Goal: Complete application form

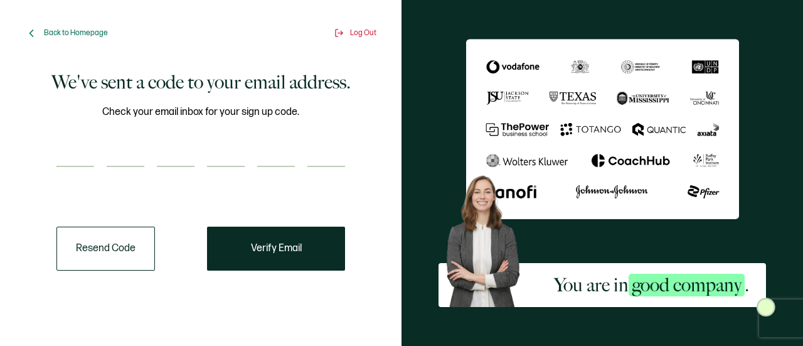
click at [70, 145] on input "number" at bounding box center [75, 154] width 38 height 25
type input "9"
type input "4"
type input "5"
type input "3"
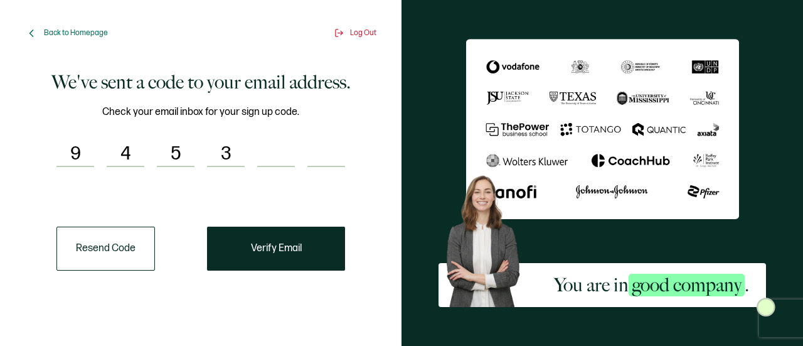
type input "8"
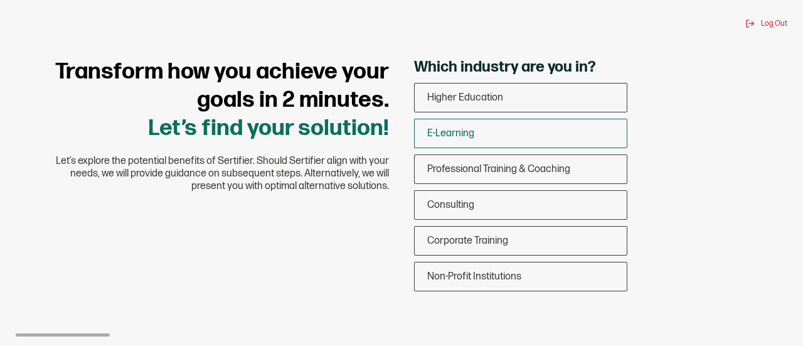
click at [503, 134] on div "E-Learning" at bounding box center [521, 133] width 212 height 29
click at [0, 0] on input "E-Learning" at bounding box center [0, 0] width 0 height 0
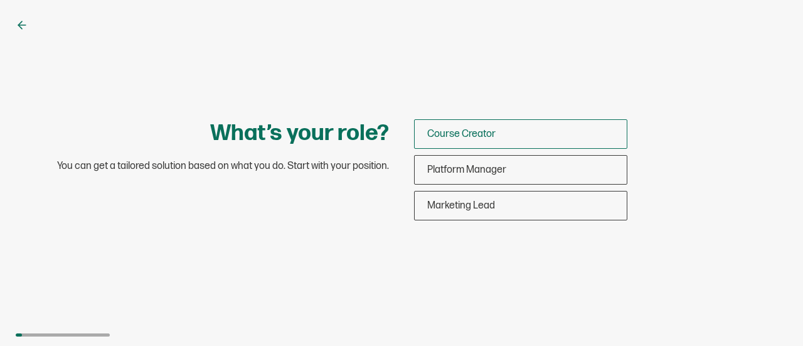
click at [506, 142] on div "Course Creator" at bounding box center [521, 133] width 212 height 29
click at [0, 0] on input "Course Creator" at bounding box center [0, 0] width 0 height 0
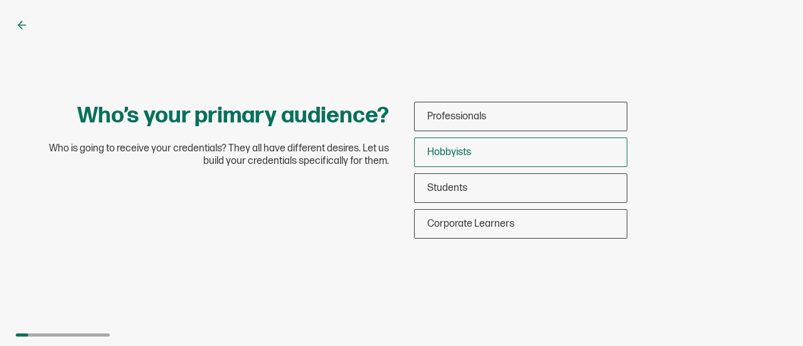
click at [508, 151] on div "Hobbyists" at bounding box center [521, 151] width 212 height 29
click at [0, 0] on input "Hobbyists" at bounding box center [0, 0] width 0 height 0
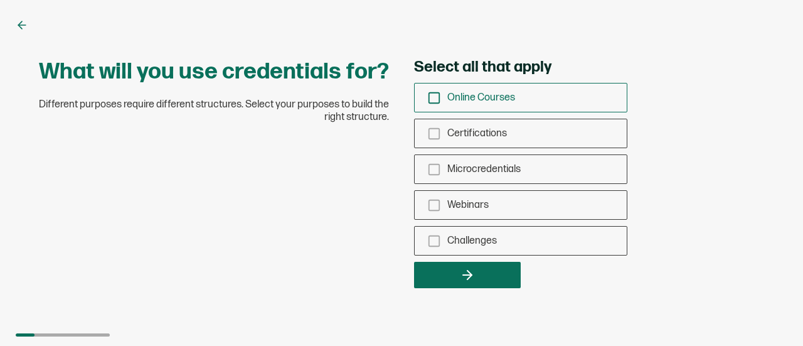
click at [444, 101] on div "Online Courses" at bounding box center [521, 97] width 212 height 29
click at [0, 0] on input "Online Courses" at bounding box center [0, 0] width 0 height 0
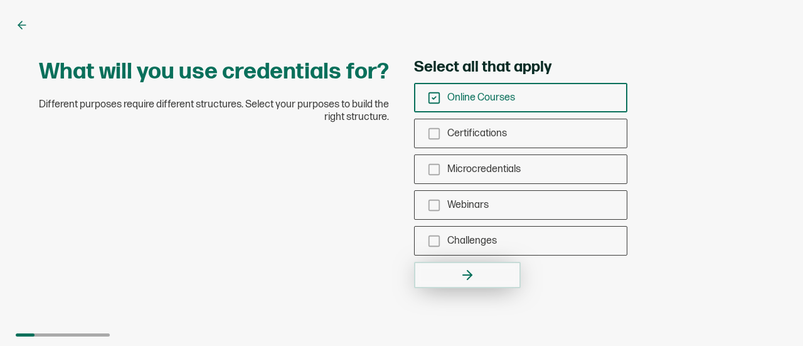
click at [459, 275] on button "button" at bounding box center [467, 275] width 107 height 26
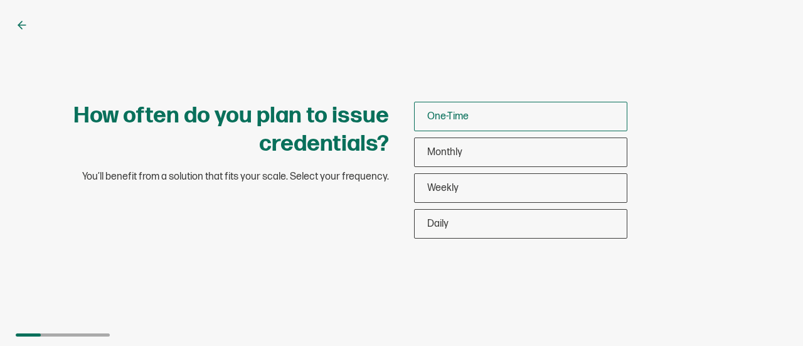
click at [462, 115] on span "One-Time" at bounding box center [447, 116] width 41 height 12
click at [0, 0] on input "One-Time" at bounding box center [0, 0] width 0 height 0
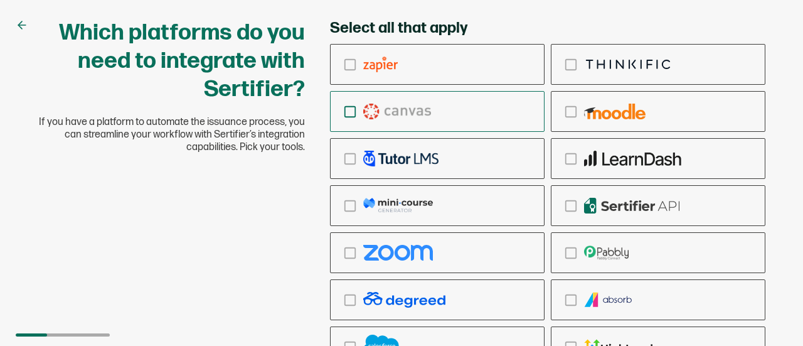
click at [356, 117] on icon "checkbox-group" at bounding box center [350, 112] width 14 height 14
click at [0, 0] on input "checkbox-group" at bounding box center [0, 0] width 0 height 0
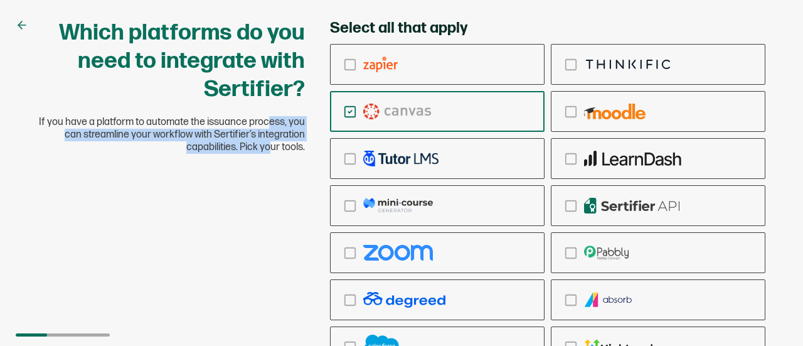
drag, startPoint x: 162, startPoint y: 245, endPoint x: 173, endPoint y: 114, distance: 132.2
click at [173, 114] on div "Which platforms do you need to integrate with Sertifier? If you have a platform…" at bounding box center [401, 233] width 753 height 428
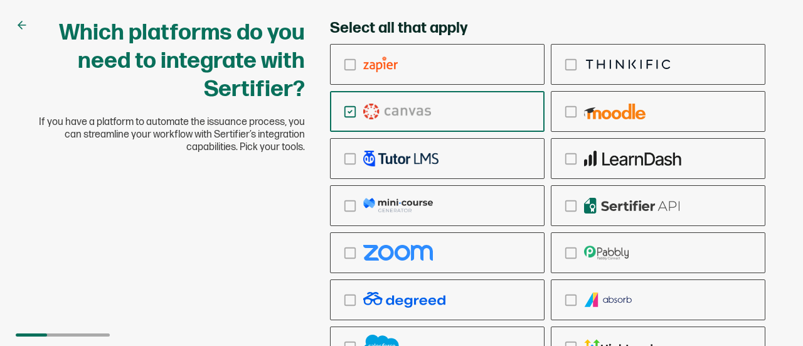
click at [23, 26] on icon at bounding box center [22, 25] width 13 height 13
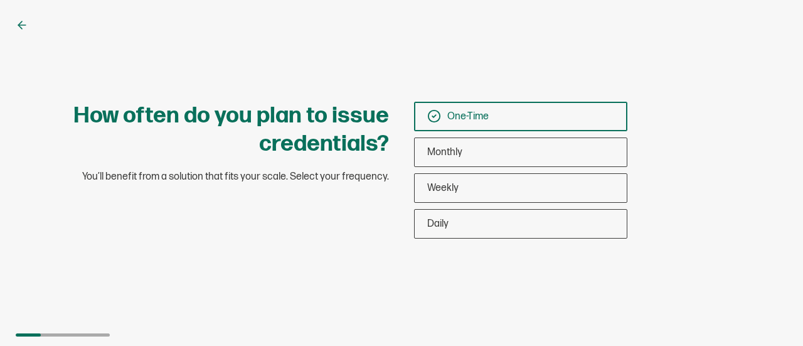
click at [545, 125] on div "One-Time" at bounding box center [521, 116] width 212 height 29
click at [0, 0] on input "One-Time" at bounding box center [0, 0] width 0 height 0
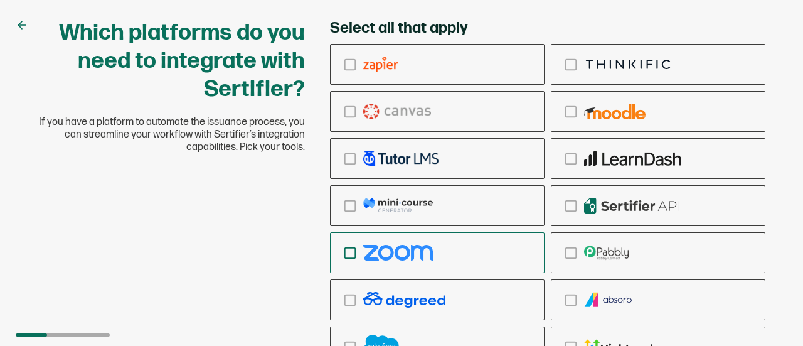
click at [352, 259] on icon "checkbox-group" at bounding box center [350, 253] width 14 height 14
click at [0, 0] on input "checkbox-group" at bounding box center [0, 0] width 0 height 0
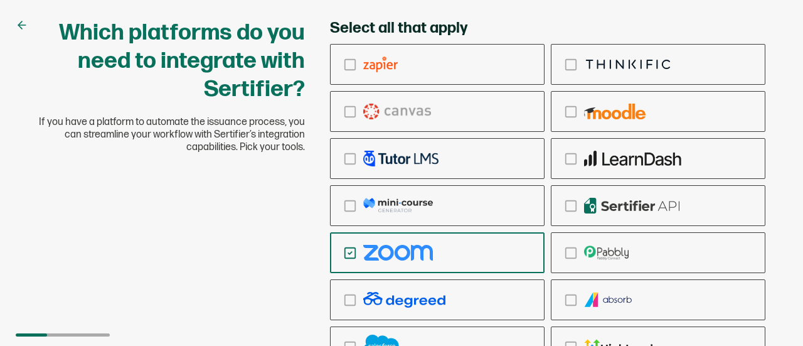
click at [244, 270] on div "Which platforms do you need to integrate with Sertifier? If you have a platform…" at bounding box center [401, 233] width 753 height 428
click at [348, 293] on icon "checkbox-group" at bounding box center [350, 300] width 14 height 14
click at [0, 0] on input "checkbox-group" at bounding box center [0, 0] width 0 height 0
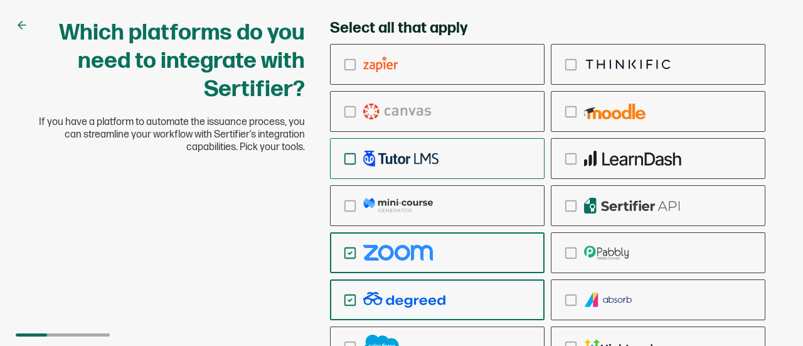
click at [351, 156] on icon "checkbox-group" at bounding box center [350, 159] width 14 height 14
click at [0, 0] on input "checkbox-group" at bounding box center [0, 0] width 0 height 0
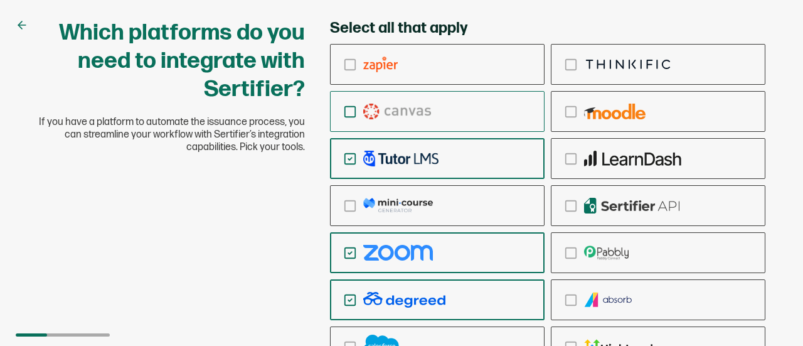
click at [354, 112] on icon "checkbox-group" at bounding box center [350, 112] width 14 height 14
click at [0, 0] on input "checkbox-group" at bounding box center [0, 0] width 0 height 0
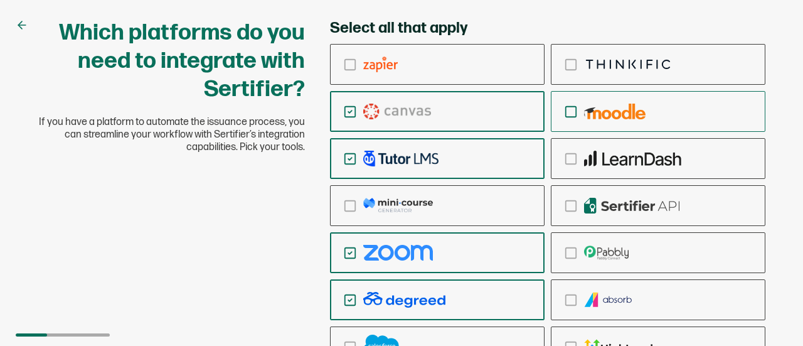
click at [575, 118] on icon "checkbox-group" at bounding box center [571, 112] width 14 height 14
click at [0, 0] on input "checkbox-group" at bounding box center [0, 0] width 0 height 0
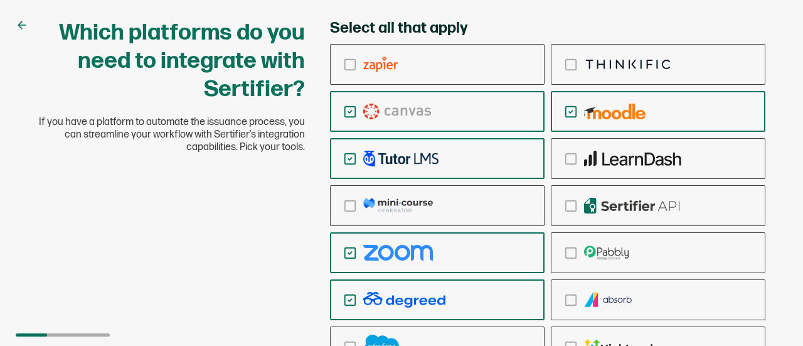
drag, startPoint x: 776, startPoint y: 69, endPoint x: 780, endPoint y: 60, distance: 10.1
click at [780, 60] on div "Which platforms do you need to integrate with Sertifier? If you have a platform…" at bounding box center [401, 173] width 803 height 346
click at [676, 332] on div "checkbox-group" at bounding box center [658, 346] width 213 height 29
click at [0, 0] on input "checkbox-group" at bounding box center [0, 0] width 0 height 0
drag, startPoint x: 676, startPoint y: 332, endPoint x: 621, endPoint y: 135, distance: 204.8
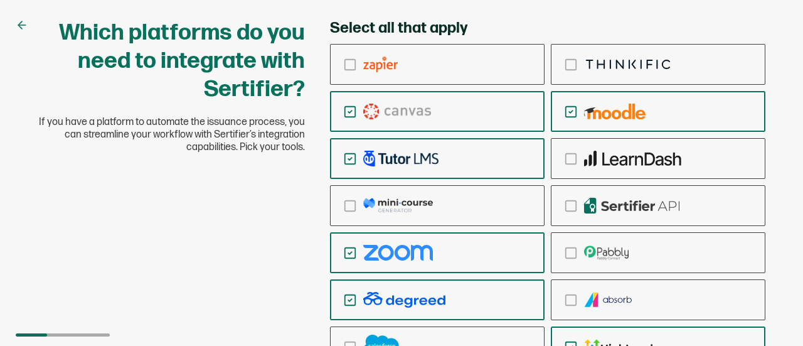
click at [621, 135] on div "checkbox-group" at bounding box center [547, 205] width 435 height 323
click at [669, 4] on div "Which platforms do you need to integrate with Sertifier? If you have a platform…" at bounding box center [401, 173] width 803 height 346
click at [261, 258] on div "Which platforms do you need to integrate with Sertifier? If you have a platform…" at bounding box center [401, 233] width 753 height 428
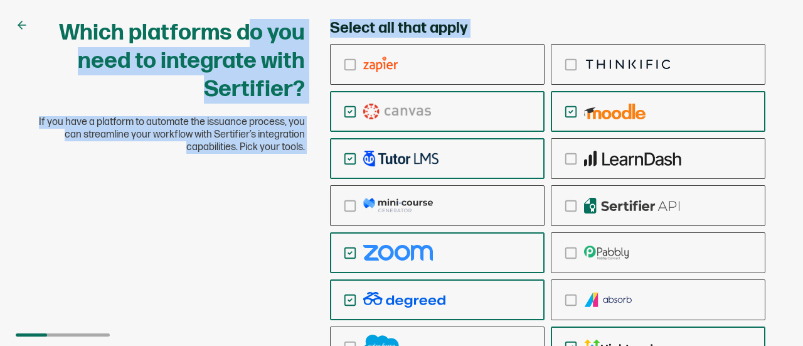
drag, startPoint x: 261, startPoint y: 210, endPoint x: 252, endPoint y: 33, distance: 177.8
click at [252, 33] on div "Which platforms do you need to integrate with Sertifier? If you have a platform…" at bounding box center [401, 233] width 753 height 428
click at [251, 41] on h1 "Which platforms do you need to integrate with Sertifier?" at bounding box center [171, 61] width 267 height 85
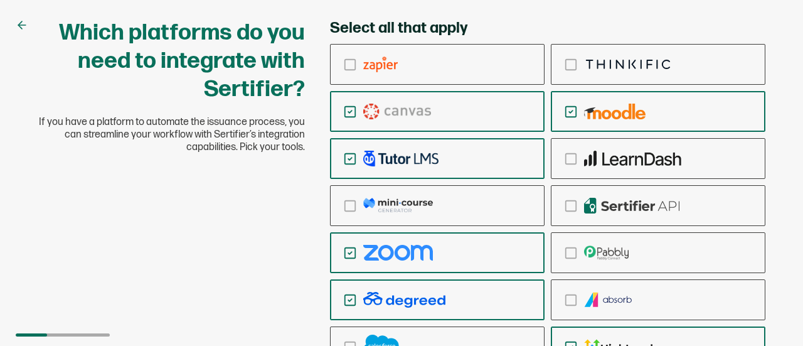
click at [16, 26] on icon at bounding box center [22, 25] width 13 height 13
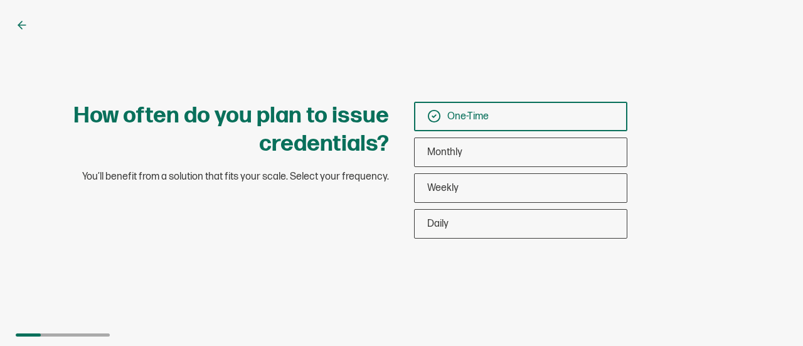
click at [484, 116] on span "One-Time" at bounding box center [467, 116] width 41 height 12
click at [0, 0] on input "One-Time" at bounding box center [0, 0] width 0 height 0
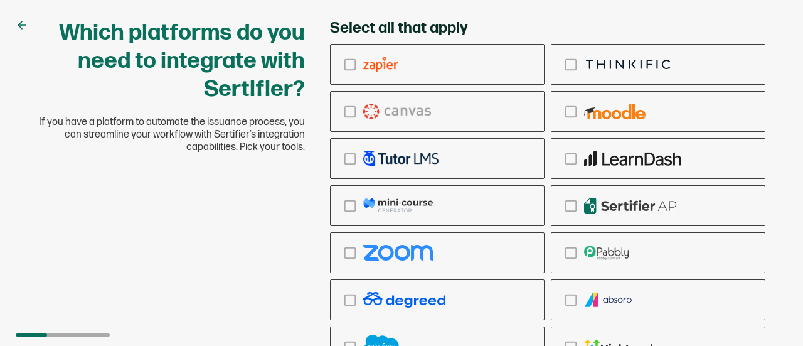
click at [484, 116] on div "checkbox-group" at bounding box center [437, 111] width 213 height 29
click at [0, 0] on input "checkbox-group" at bounding box center [0, 0] width 0 height 0
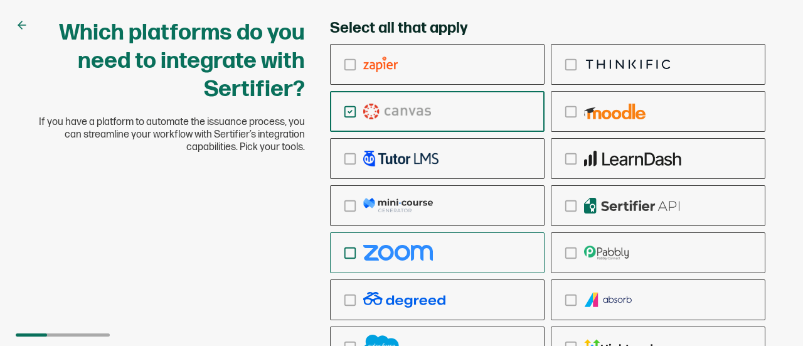
drag, startPoint x: 484, startPoint y: 116, endPoint x: 398, endPoint y: 246, distance: 155.7
click at [398, 246] on img "checkbox-group" at bounding box center [398, 253] width 70 height 16
click at [0, 0] on input "checkbox-group" at bounding box center [0, 0] width 0 height 0
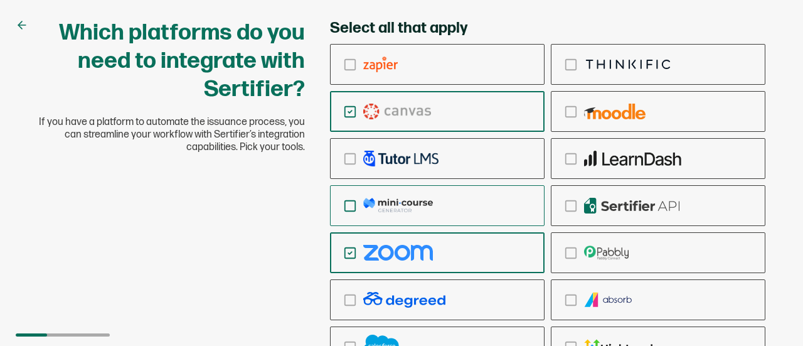
drag, startPoint x: 486, startPoint y: 324, endPoint x: 496, endPoint y: 200, distance: 124.0
click at [496, 200] on div "checkbox-group" at bounding box center [547, 205] width 435 height 323
click at [711, 331] on label "checkbox-group" at bounding box center [658, 346] width 215 height 41
click at [0, 0] on input "checkbox-group" at bounding box center [0, 0] width 0 height 0
drag, startPoint x: 711, startPoint y: 331, endPoint x: 704, endPoint y: 245, distance: 86.3
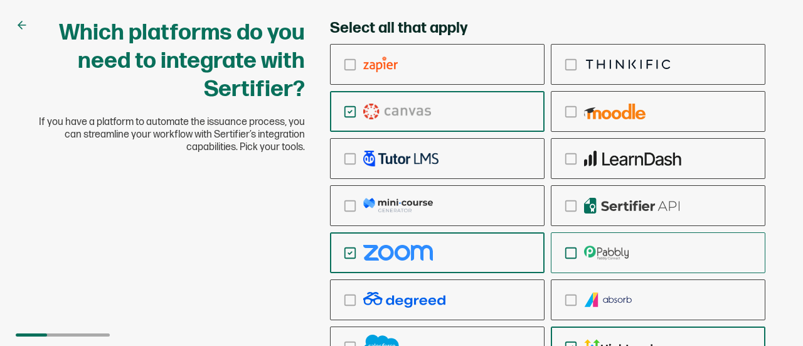
click at [704, 245] on div "checkbox-group" at bounding box center [547, 205] width 435 height 323
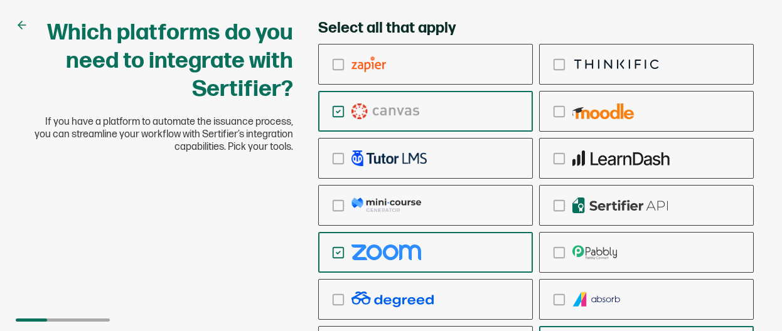
click at [0, 0] on input "checkbox-group" at bounding box center [0, 0] width 0 height 0
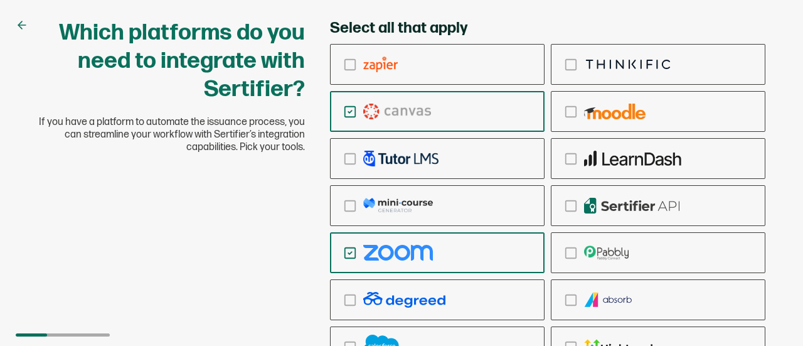
click at [223, 181] on div "Which platforms do you need to integrate with Sertifier? If you have a platform…" at bounding box center [401, 233] width 753 height 428
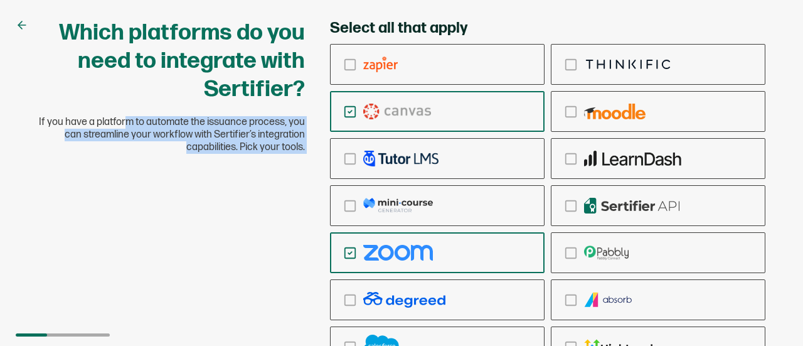
click at [223, 181] on div "Which platforms do you need to integrate with Sertifier? If you have a platform…" at bounding box center [401, 233] width 753 height 428
click at [538, 199] on div "checkbox-group" at bounding box center [437, 205] width 213 height 29
click at [0, 0] on input "checkbox-group" at bounding box center [0, 0] width 0 height 0
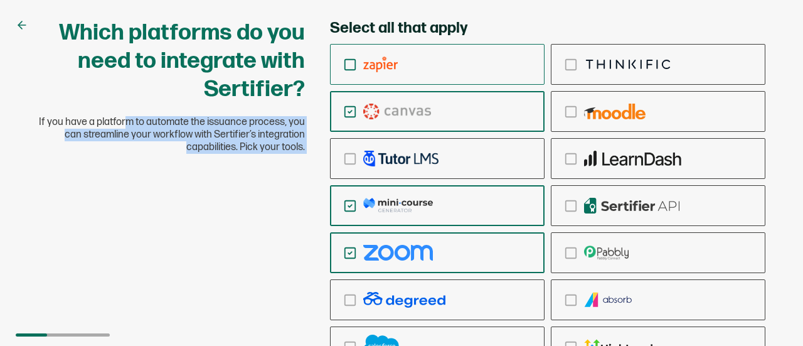
drag, startPoint x: 538, startPoint y: 199, endPoint x: 543, endPoint y: 66, distance: 133.1
click at [543, 66] on div "checkbox-group" at bounding box center [547, 205] width 435 height 323
click at [109, 306] on div "Which platforms do you need to integrate with Sertifier? If you have a platform…" at bounding box center [401, 233] width 753 height 428
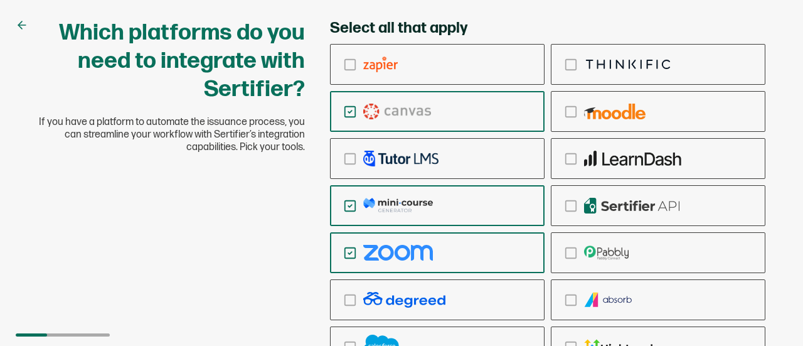
drag, startPoint x: 109, startPoint y: 306, endPoint x: 17, endPoint y: 22, distance: 298.8
click at [17, 22] on icon at bounding box center [22, 25] width 13 height 13
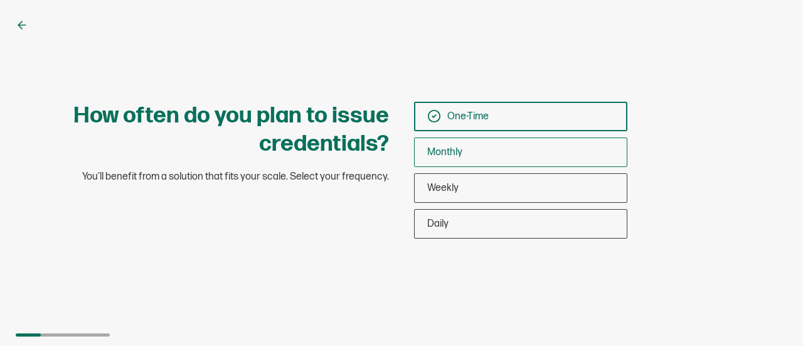
click at [514, 149] on div "Monthly" at bounding box center [521, 151] width 212 height 29
click at [0, 0] on input "Monthly" at bounding box center [0, 0] width 0 height 0
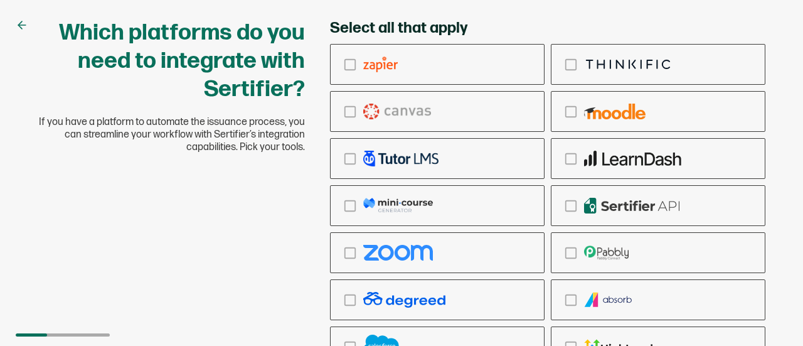
click at [26, 26] on icon at bounding box center [22, 25] width 13 height 13
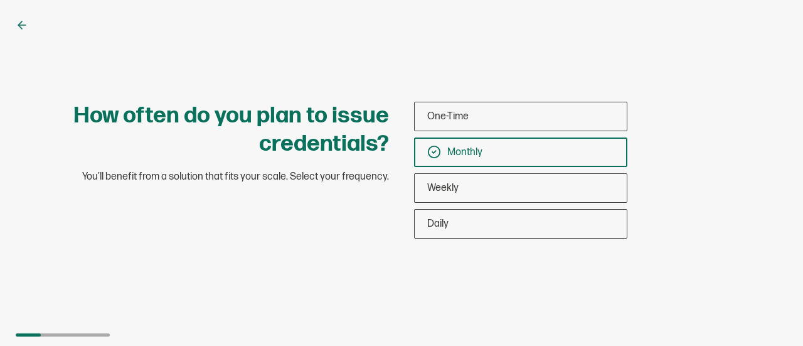
click at [26, 26] on icon at bounding box center [22, 25] width 13 height 13
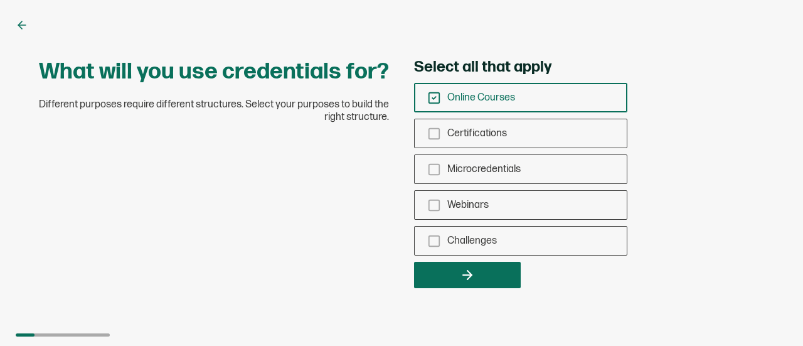
click at [18, 38] on div "What will you use credentials for? Different purposes require different structu…" at bounding box center [401, 173] width 803 height 346
click at [23, 21] on icon at bounding box center [22, 25] width 13 height 13
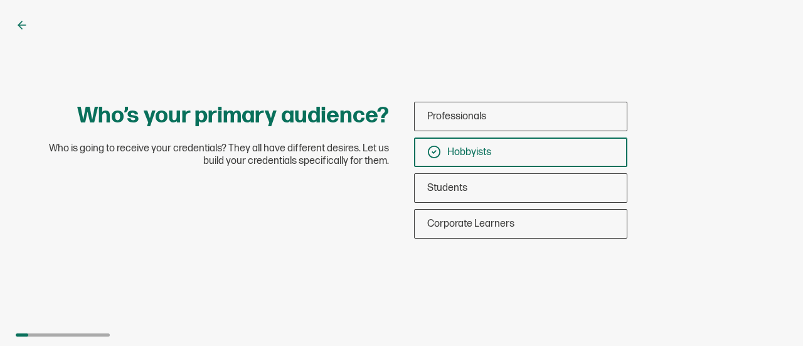
click at [23, 21] on icon at bounding box center [22, 25] width 13 height 13
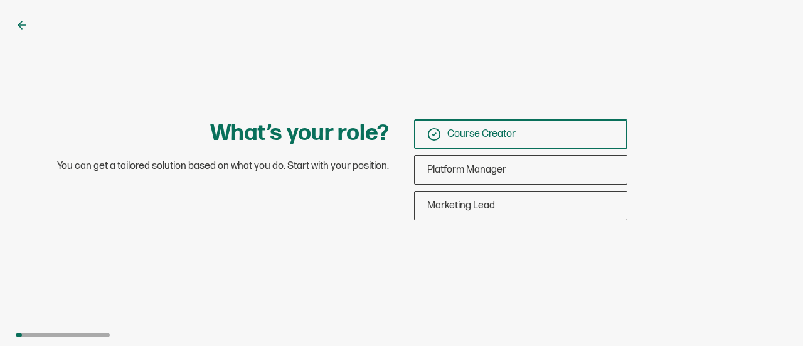
click at [23, 21] on icon at bounding box center [22, 25] width 13 height 13
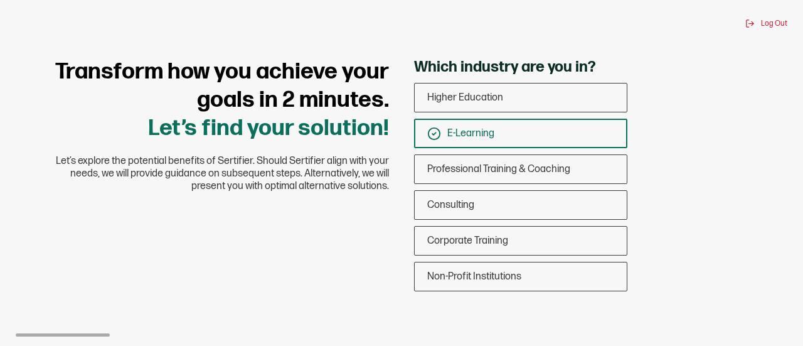
click at [23, 21] on div "Log Out" at bounding box center [402, 23] width 772 height 9
click at [768, 26] on span "Log Out" at bounding box center [774, 23] width 26 height 9
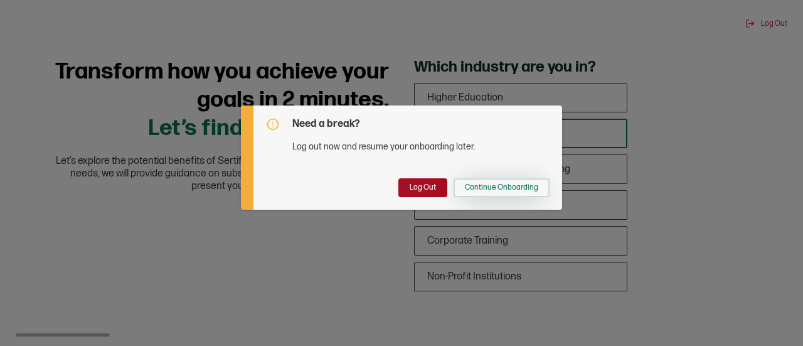
click at [503, 191] on span "Continue Onboarding" at bounding box center [501, 188] width 73 height 8
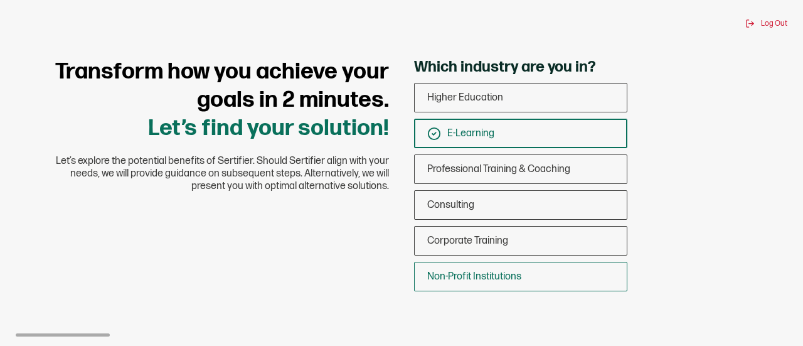
click at [502, 265] on div "Non-Profit Institutions" at bounding box center [521, 276] width 212 height 29
click at [0, 0] on input "Non-Profit Institutions" at bounding box center [0, 0] width 0 height 0
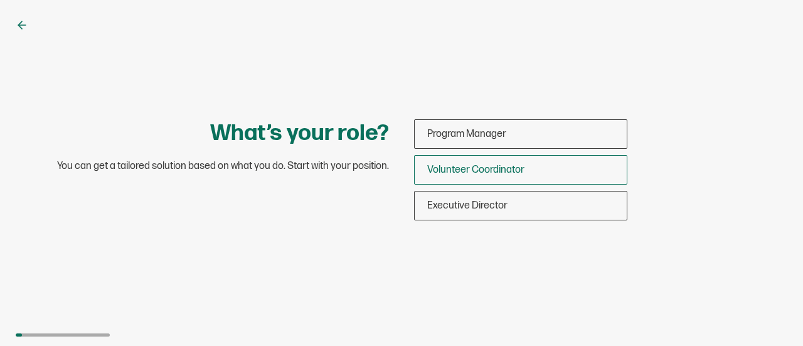
click at [484, 176] on div "Volunteer Coordinator" at bounding box center [521, 169] width 212 height 29
click at [0, 0] on input "Volunteer Coordinator" at bounding box center [0, 0] width 0 height 0
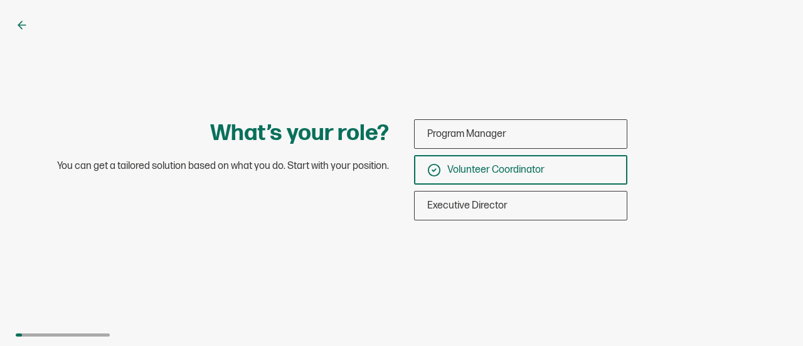
drag, startPoint x: 423, startPoint y: 282, endPoint x: 414, endPoint y: 107, distance: 174.6
click at [414, 107] on div "What’s your role? You can get a tailored solution based on what you do. Start w…" at bounding box center [401, 173] width 803 height 346
click at [560, 161] on div "Volunteer Coordinator" at bounding box center [521, 169] width 212 height 29
click at [0, 0] on input "Volunteer Coordinator" at bounding box center [0, 0] width 0 height 0
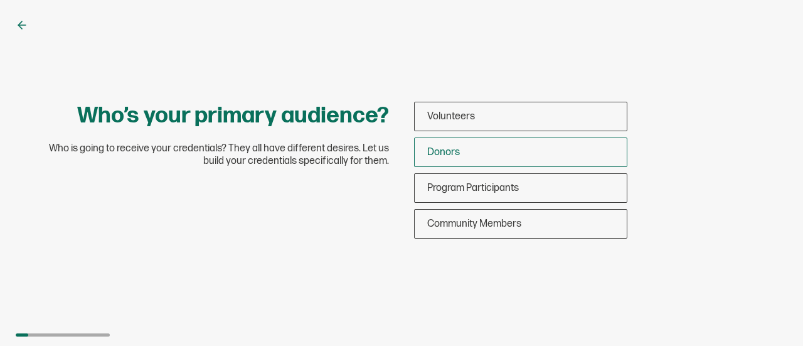
click at [559, 157] on div "Donors" at bounding box center [521, 151] width 212 height 29
click at [0, 0] on input "Donors" at bounding box center [0, 0] width 0 height 0
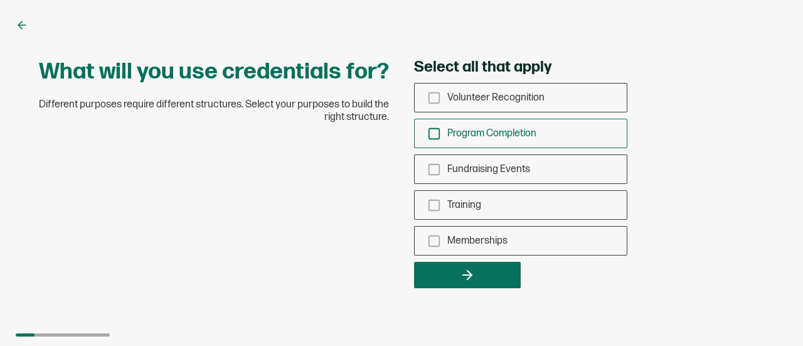
drag, startPoint x: 559, startPoint y: 157, endPoint x: 434, endPoint y: 137, distance: 126.5
click at [434, 137] on icon "checkbox-group" at bounding box center [434, 134] width 14 height 14
click at [0, 0] on input "Program Completion" at bounding box center [0, 0] width 0 height 0
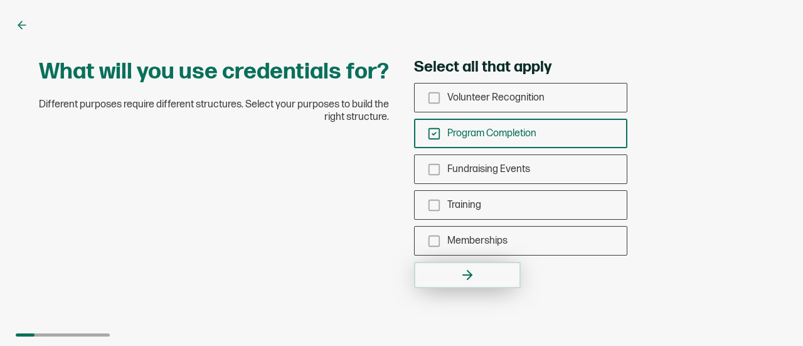
click at [472, 273] on icon "button" at bounding box center [467, 274] width 15 height 15
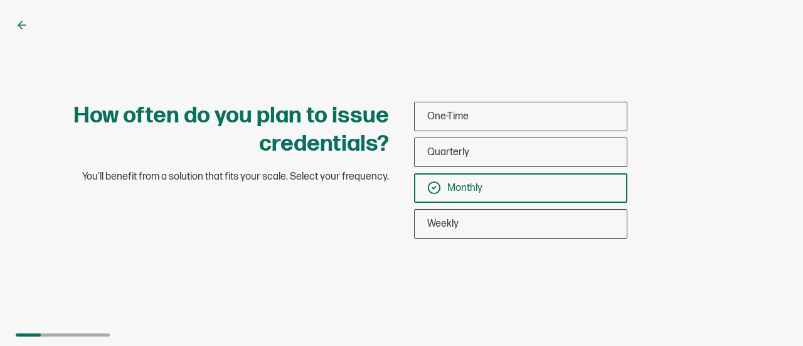
click at [458, 303] on div "How often do you plan to issue credentials? You’ll benefit from a solution that…" at bounding box center [401, 173] width 803 height 346
click at [463, 104] on div "One-Time" at bounding box center [521, 116] width 212 height 29
click at [0, 0] on input "One-Time" at bounding box center [0, 0] width 0 height 0
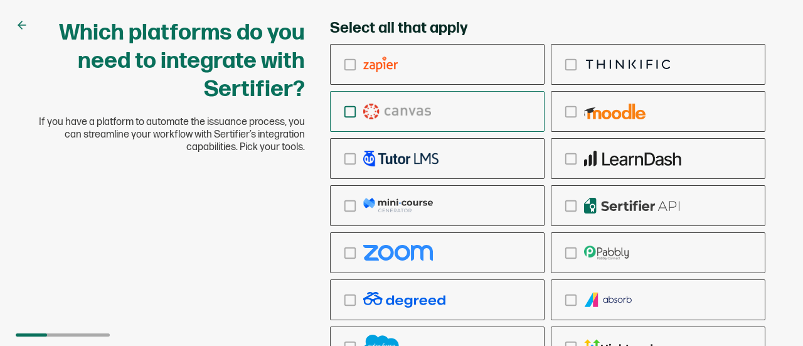
drag, startPoint x: 522, startPoint y: 324, endPoint x: 511, endPoint y: 109, distance: 216.1
click at [511, 109] on div "checkbox-group" at bounding box center [547, 205] width 435 height 323
click at [350, 152] on icon "checkbox-group" at bounding box center [350, 159] width 14 height 14
click at [0, 0] on input "checkbox-group" at bounding box center [0, 0] width 0 height 0
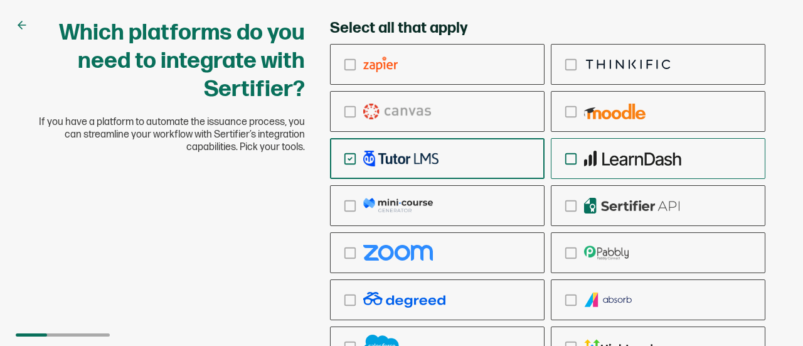
click at [578, 154] on div "checkbox-group" at bounding box center [658, 158] width 213 height 29
click at [0, 0] on input "checkbox-group" at bounding box center [0, 0] width 0 height 0
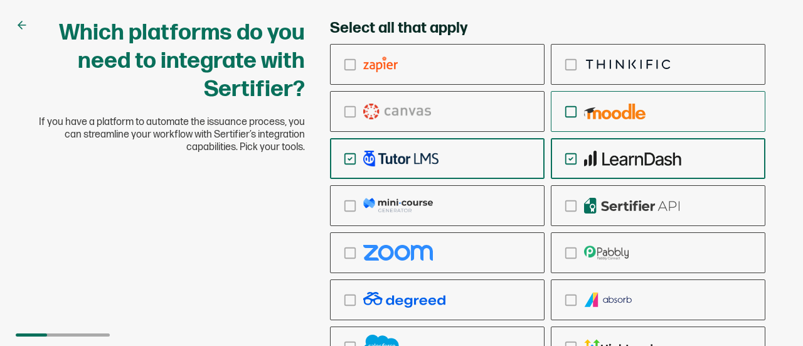
click at [576, 121] on div "checkbox-group" at bounding box center [658, 111] width 213 height 29
click at [0, 0] on input "checkbox-group" at bounding box center [0, 0] width 0 height 0
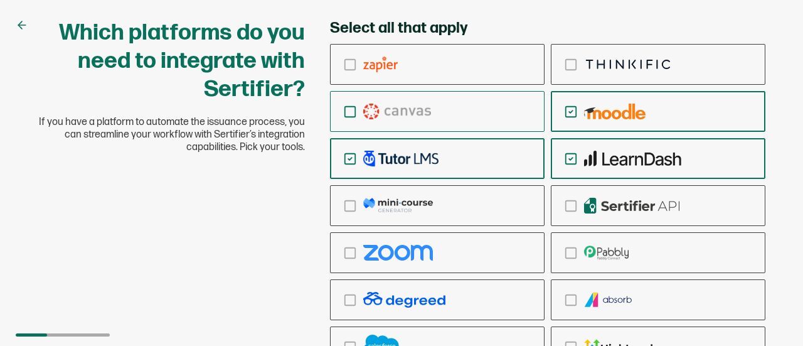
click at [352, 111] on icon "checkbox-group" at bounding box center [350, 112] width 14 height 14
click at [0, 0] on input "checkbox-group" at bounding box center [0, 0] width 0 height 0
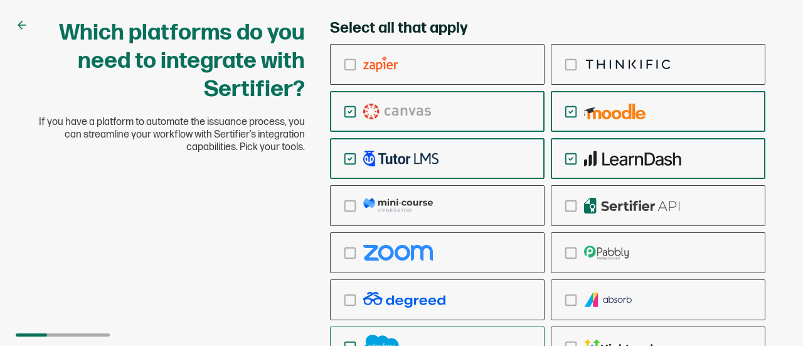
click at [355, 341] on rect "checkbox-group" at bounding box center [350, 346] width 11 height 11
click at [0, 0] on input "checkbox-group" at bounding box center [0, 0] width 0 height 0
click at [348, 201] on icon "checkbox-group" at bounding box center [350, 206] width 14 height 14
click at [0, 0] on input "checkbox-group" at bounding box center [0, 0] width 0 height 0
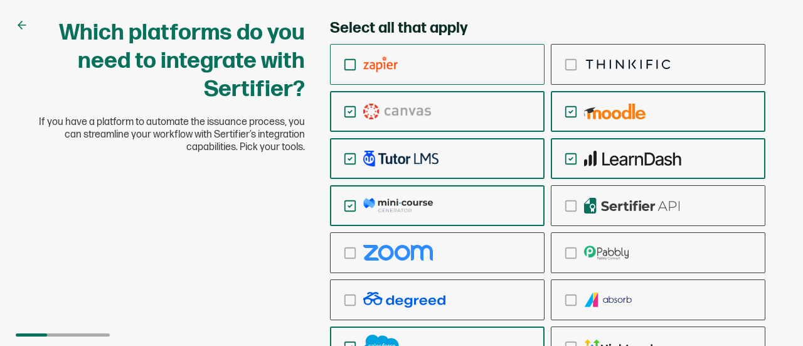
click at [350, 70] on icon "checkbox-group" at bounding box center [350, 65] width 14 height 14
click at [0, 0] on input "checkbox-group" at bounding box center [0, 0] width 0 height 0
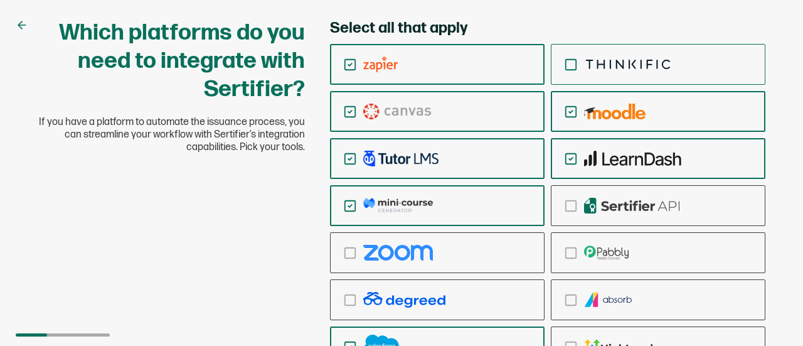
click at [572, 67] on icon "checkbox-group" at bounding box center [571, 65] width 14 height 14
click at [0, 0] on input "checkbox-group" at bounding box center [0, 0] width 0 height 0
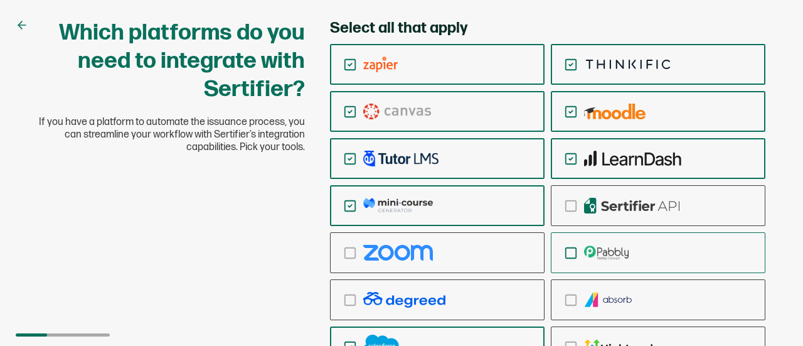
click at [576, 254] on rect "checkbox-group" at bounding box center [571, 252] width 11 height 11
click at [0, 0] on input "checkbox-group" at bounding box center [0, 0] width 0 height 0
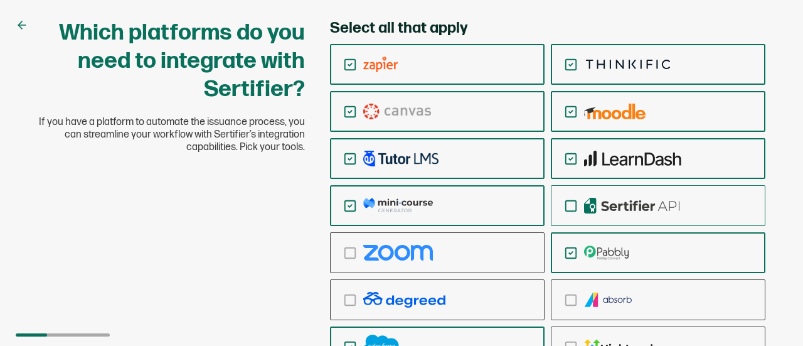
click at [573, 201] on icon "checkbox-group" at bounding box center [571, 206] width 14 height 14
click at [0, 0] on input "checkbox-group" at bounding box center [0, 0] width 0 height 0
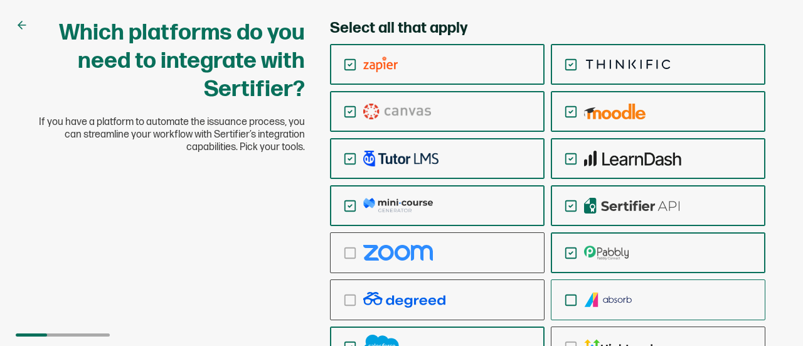
click at [567, 299] on icon "checkbox-group" at bounding box center [571, 300] width 14 height 14
click at [0, 0] on input "checkbox-group" at bounding box center [0, 0] width 0 height 0
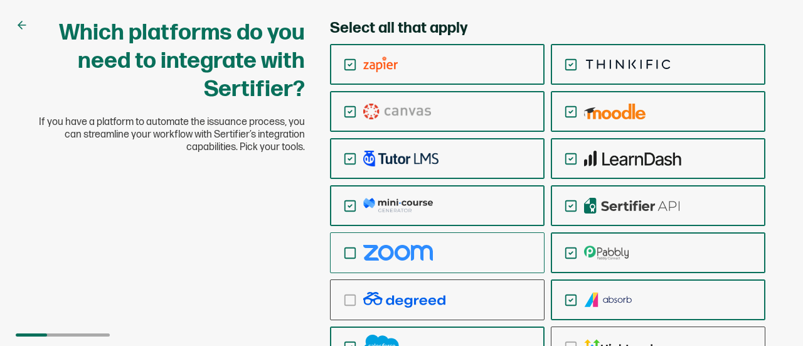
click at [353, 257] on icon "checkbox-group" at bounding box center [350, 253] width 14 height 14
click at [0, 0] on input "checkbox-group" at bounding box center [0, 0] width 0 height 0
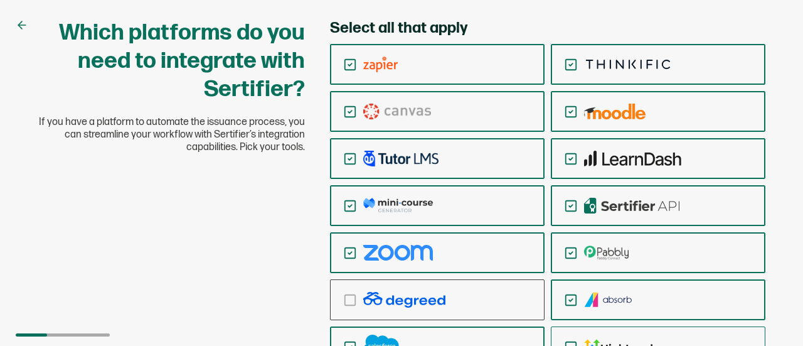
click at [573, 338] on div "checkbox-group" at bounding box center [658, 346] width 213 height 29
click at [0, 0] on input "checkbox-group" at bounding box center [0, 0] width 0 height 0
drag, startPoint x: 573, startPoint y: 338, endPoint x: 567, endPoint y: 132, distance: 205.9
click at [567, 132] on div "checkbox-group" at bounding box center [547, 205] width 435 height 323
click at [259, 235] on div "Which platforms do you need to integrate with Sertifier? If you have a platform…" at bounding box center [401, 233] width 753 height 428
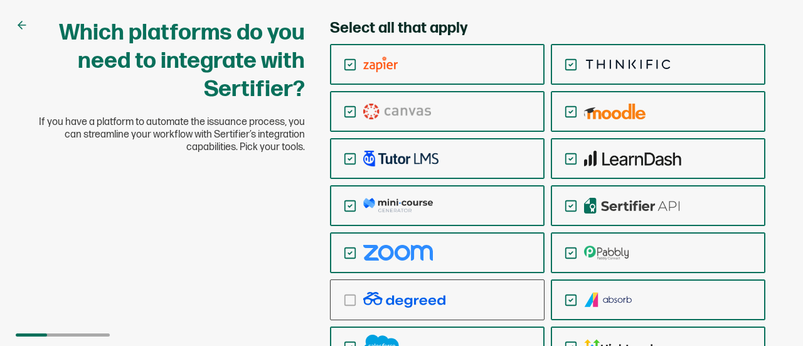
click at [259, 235] on div "Which platforms do you need to integrate with Sertifier? If you have a platform…" at bounding box center [401, 233] width 753 height 428
